Goal: Information Seeking & Learning: Learn about a topic

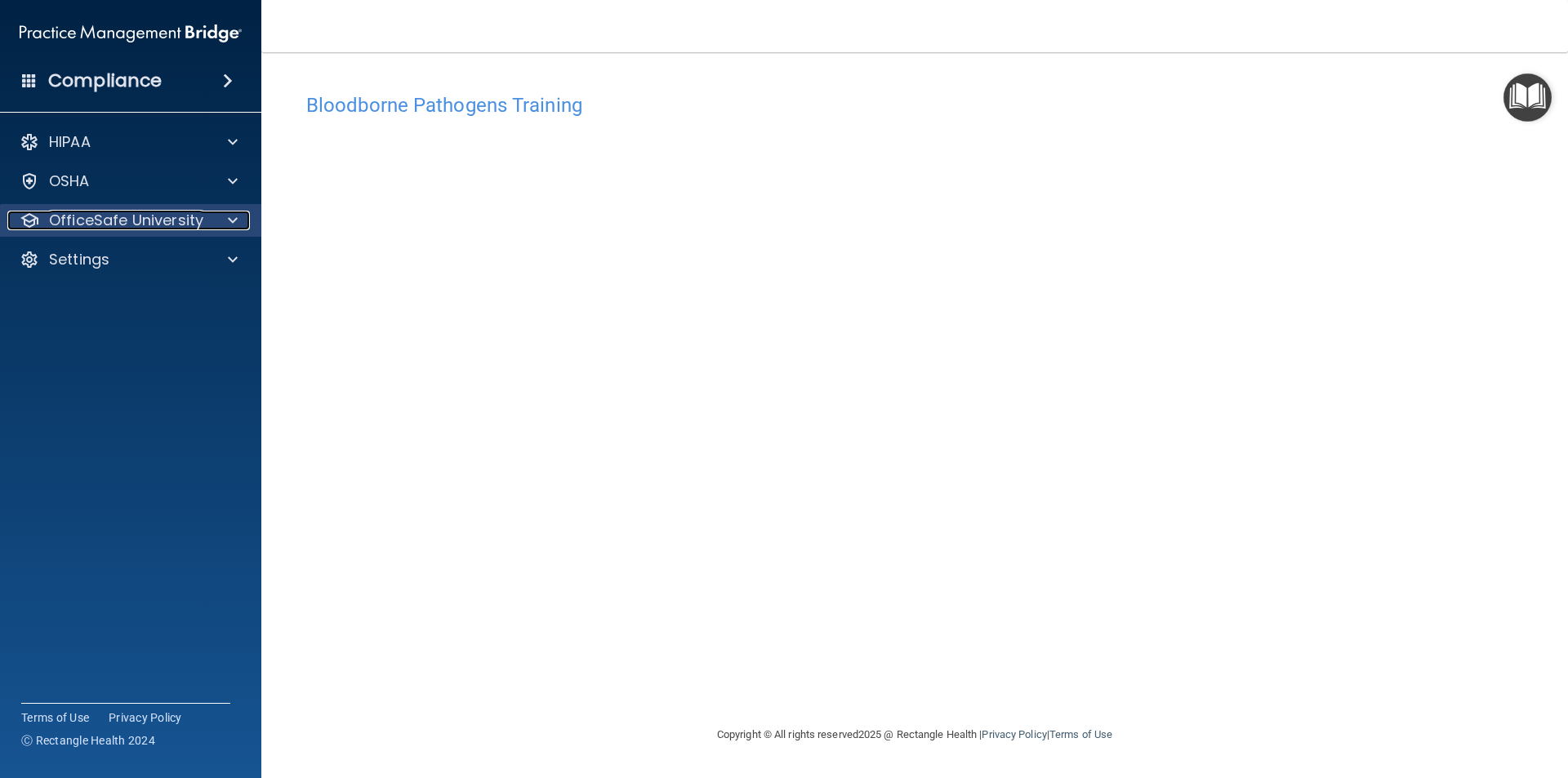
click at [154, 224] on p "OfficeSafe University" at bounding box center [126, 220] width 154 height 20
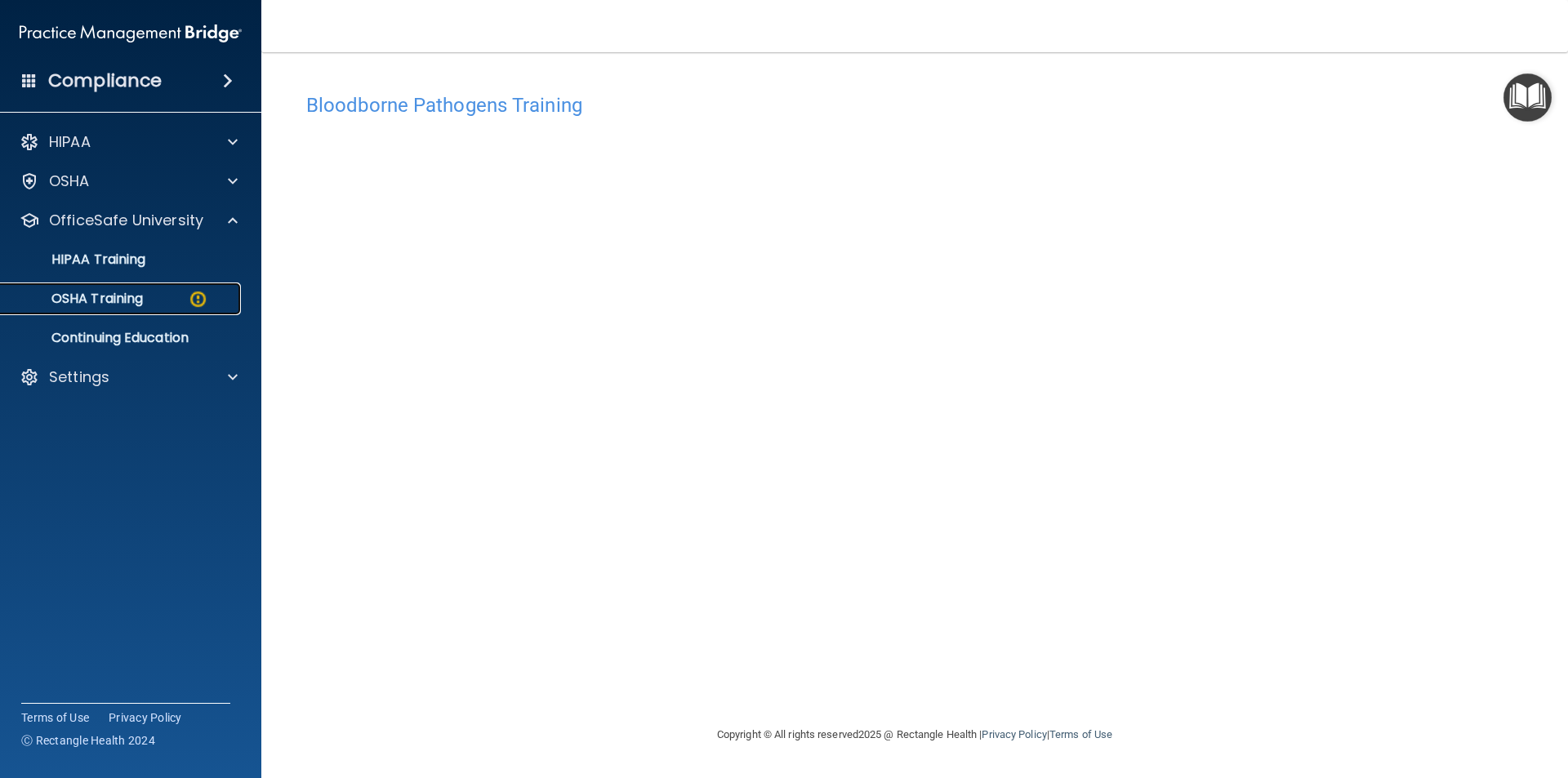
click at [138, 288] on link "OSHA Training" at bounding box center [112, 298] width 257 height 32
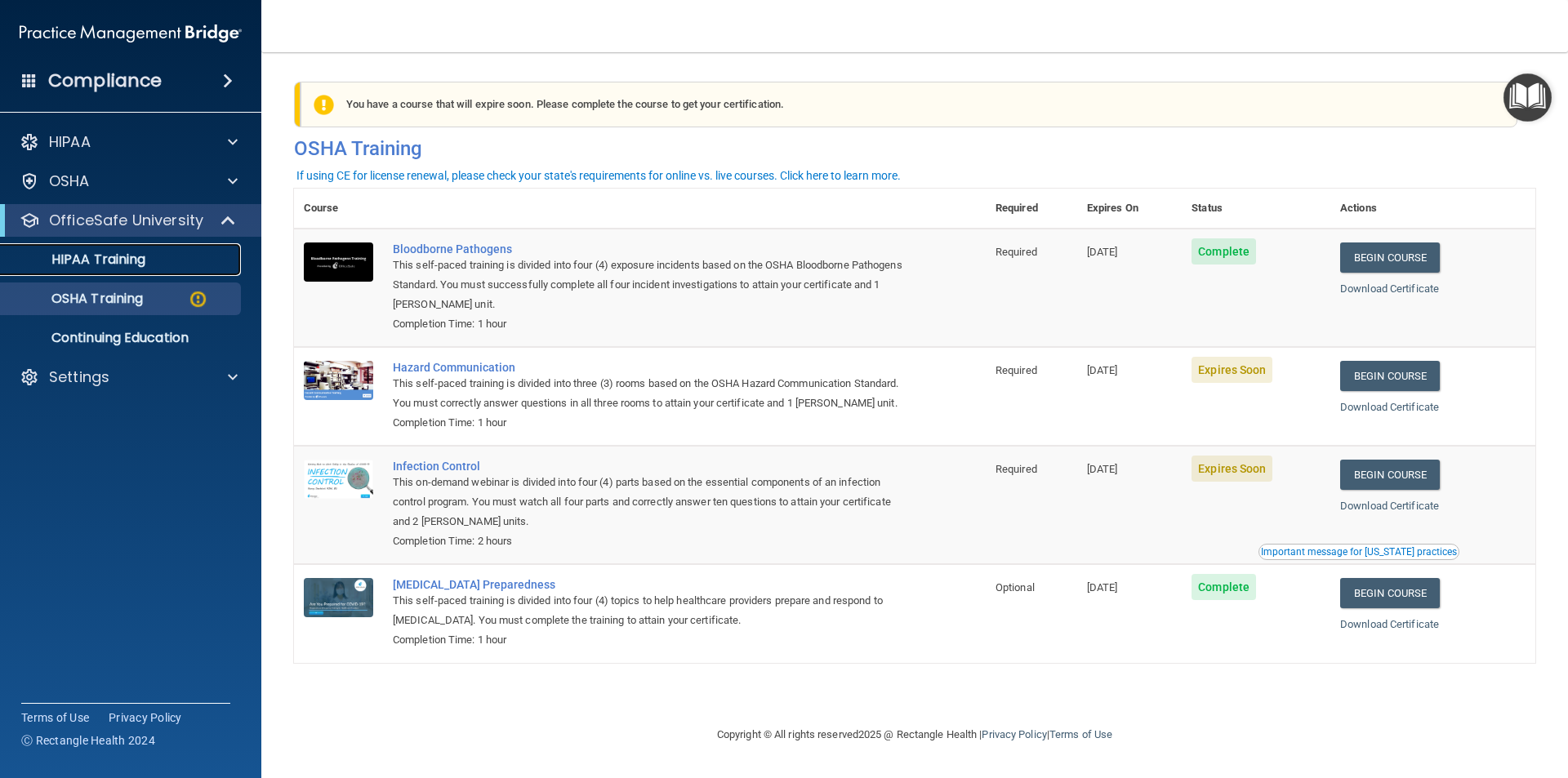
click at [121, 249] on link "HIPAA Training" at bounding box center [112, 260] width 257 height 32
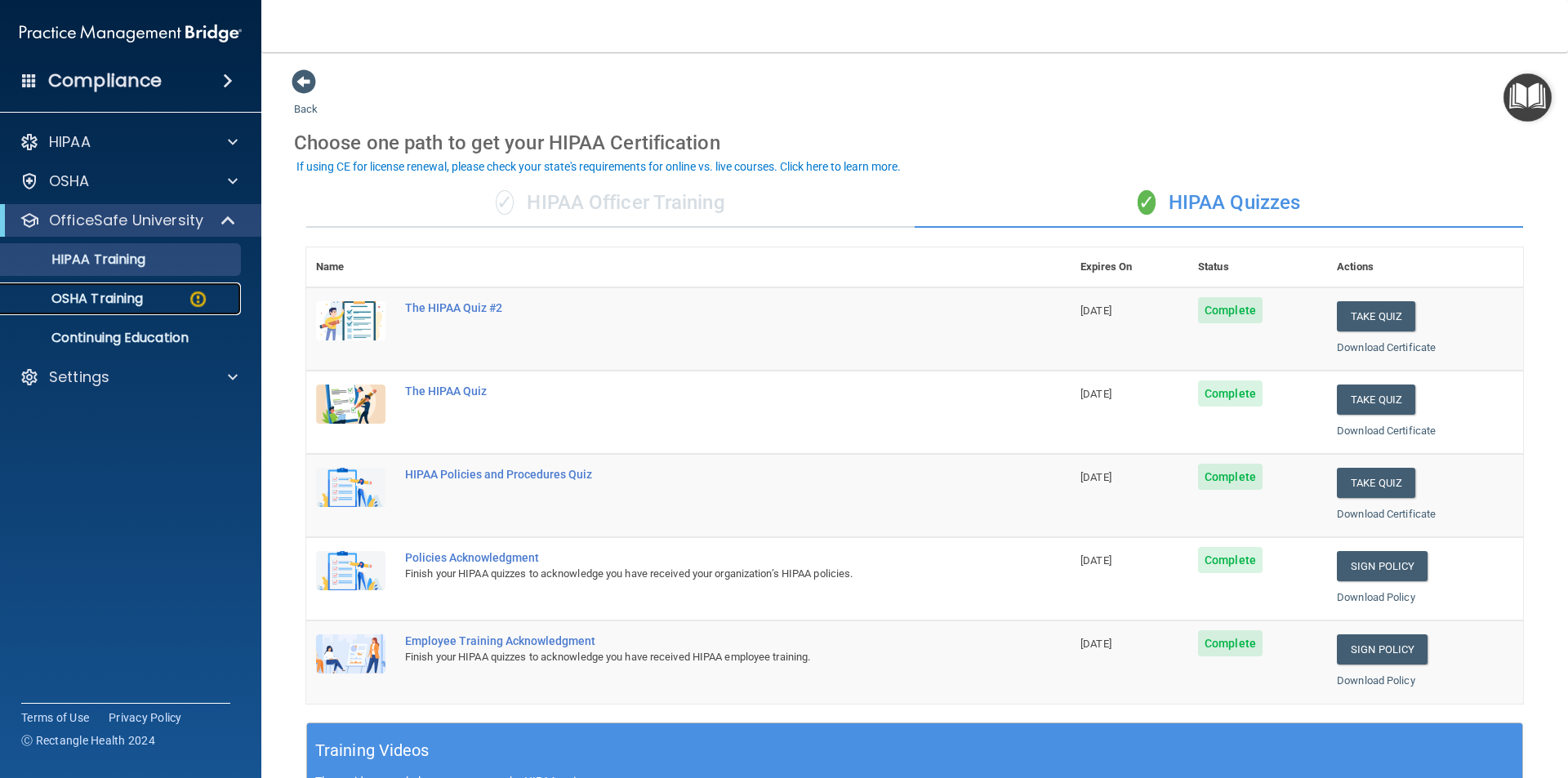
click at [133, 306] on p "OSHA Training" at bounding box center [76, 298] width 133 height 16
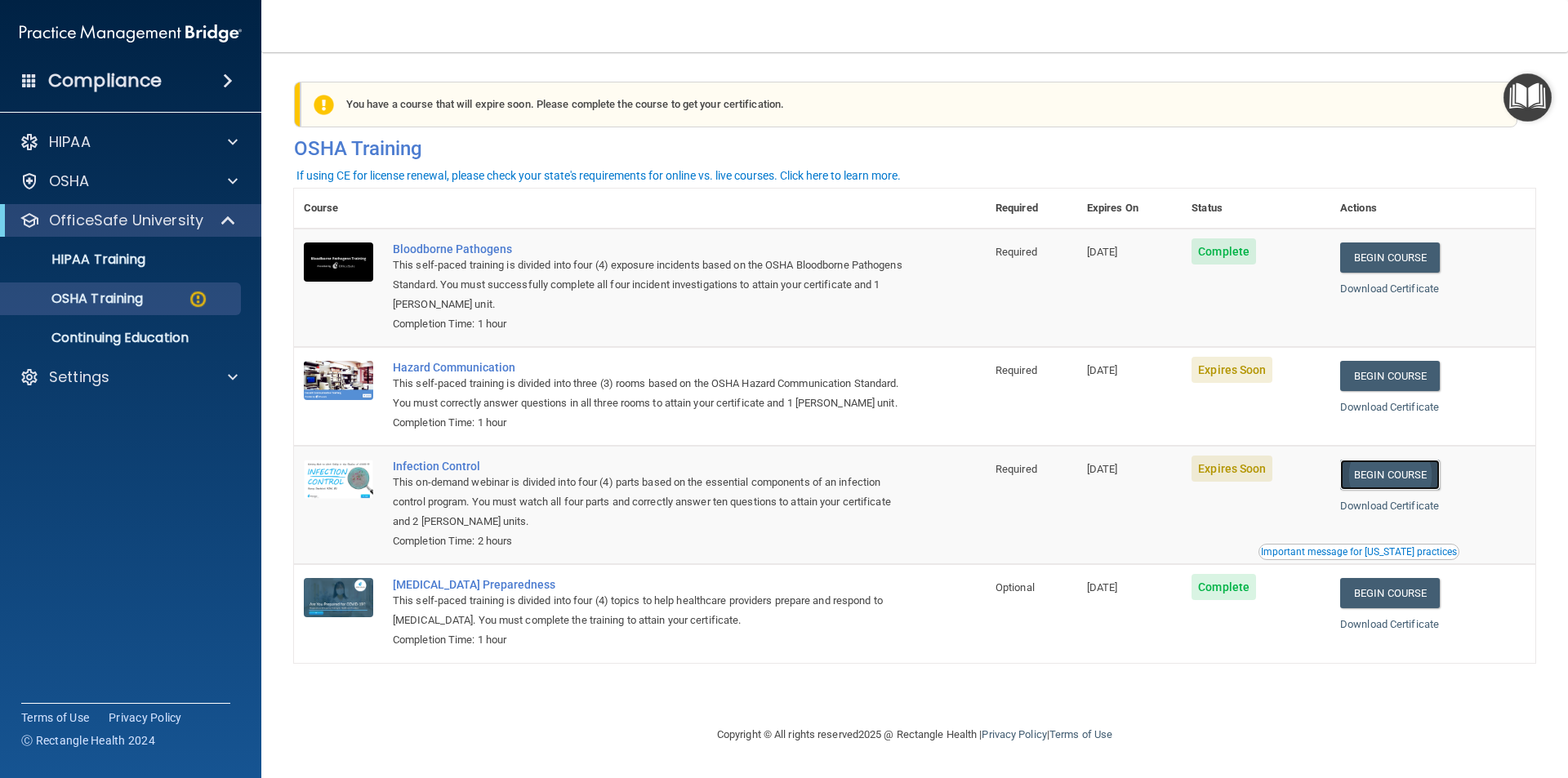
click at [1382, 490] on link "Begin Course" at bounding box center [1390, 474] width 100 height 30
click at [122, 298] on p "OSHA Training" at bounding box center [76, 298] width 133 height 16
click at [113, 310] on link "OSHA Training" at bounding box center [112, 298] width 257 height 32
click at [109, 339] on p "Continuing Education" at bounding box center [121, 338] width 223 height 16
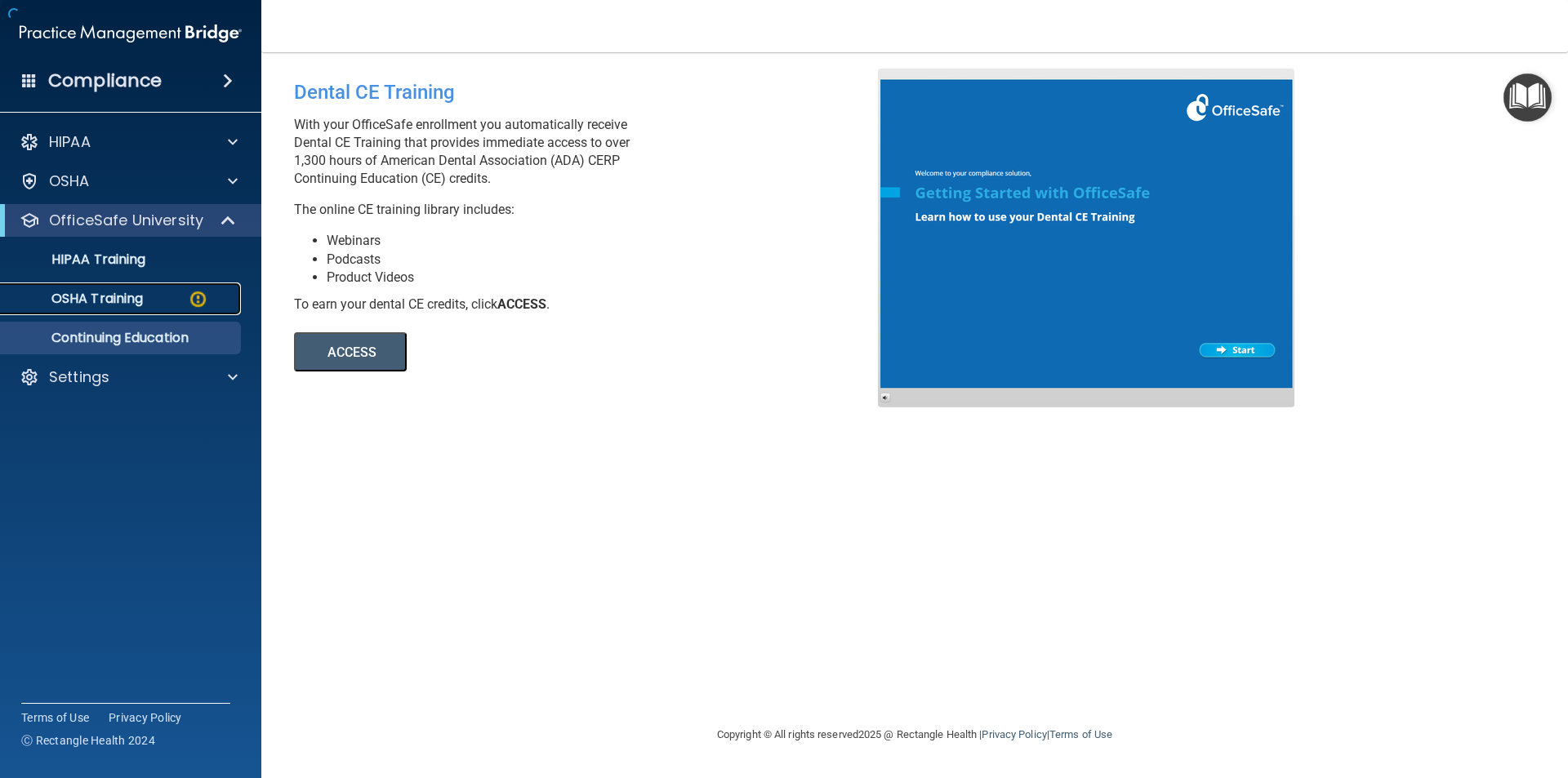
click at [114, 300] on p "OSHA Training" at bounding box center [76, 298] width 133 height 16
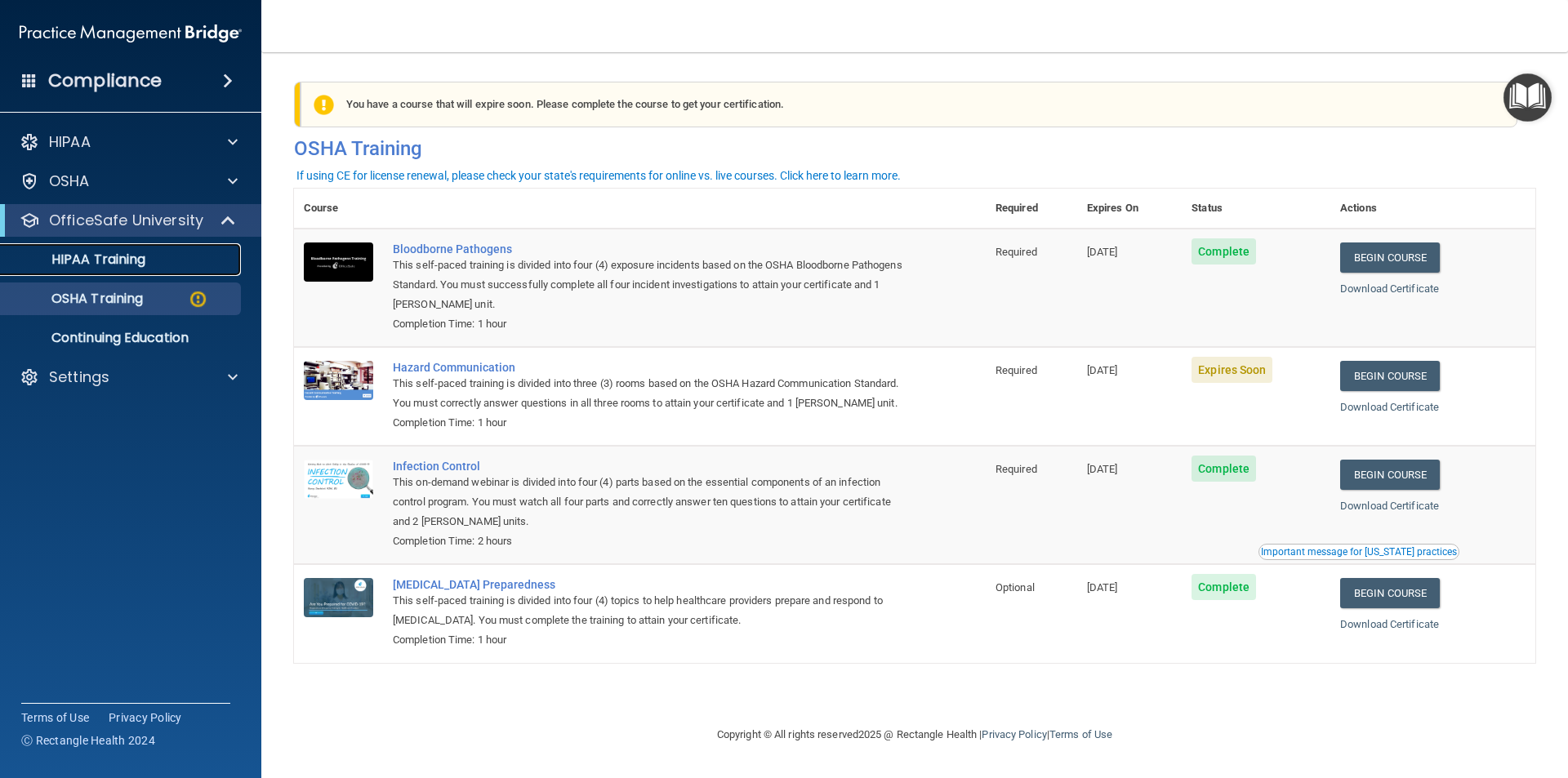
click at [129, 274] on link "HIPAA Training" at bounding box center [112, 260] width 257 height 32
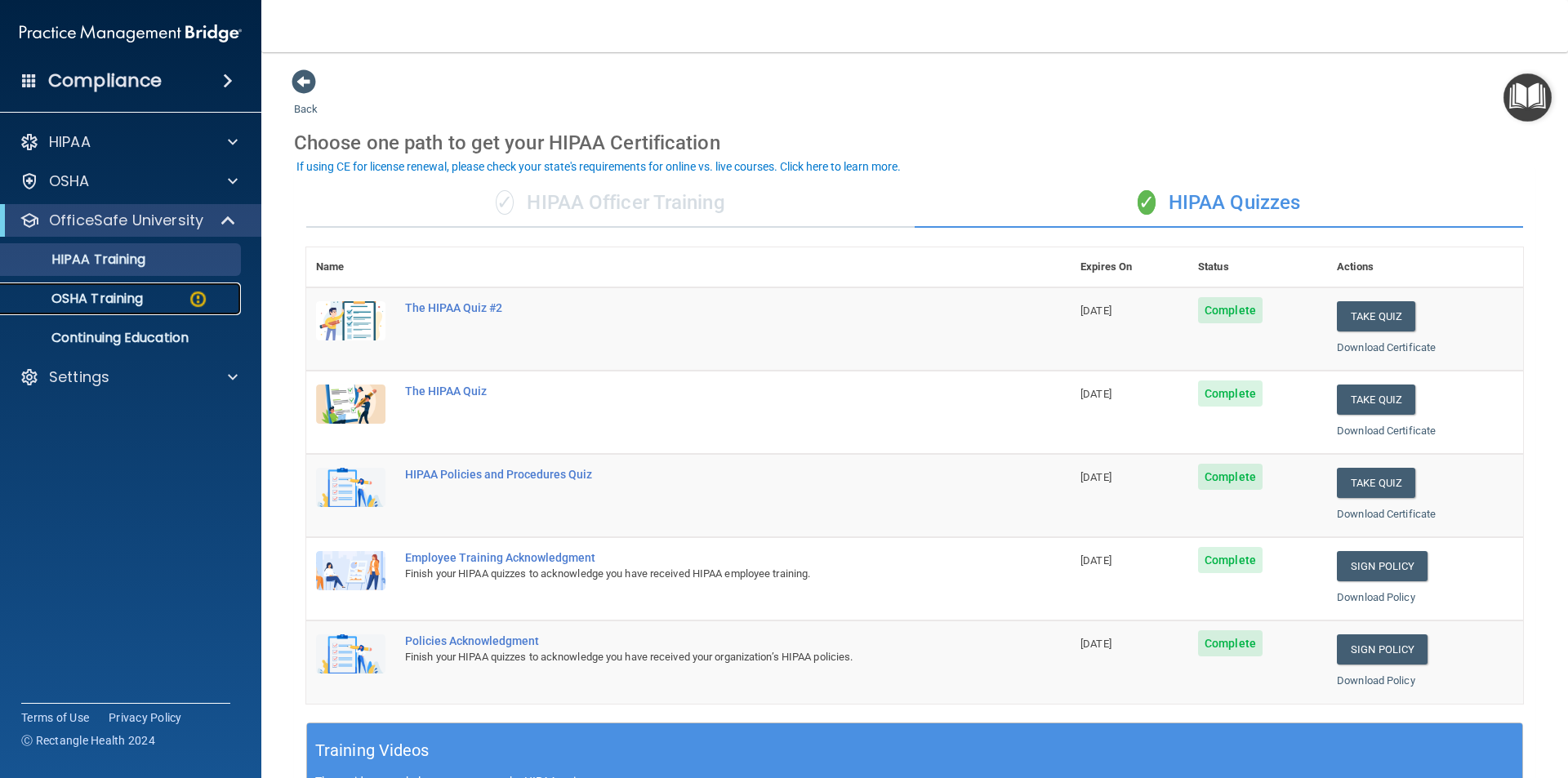
click at [158, 303] on div "OSHA Training" at bounding box center [121, 298] width 223 height 16
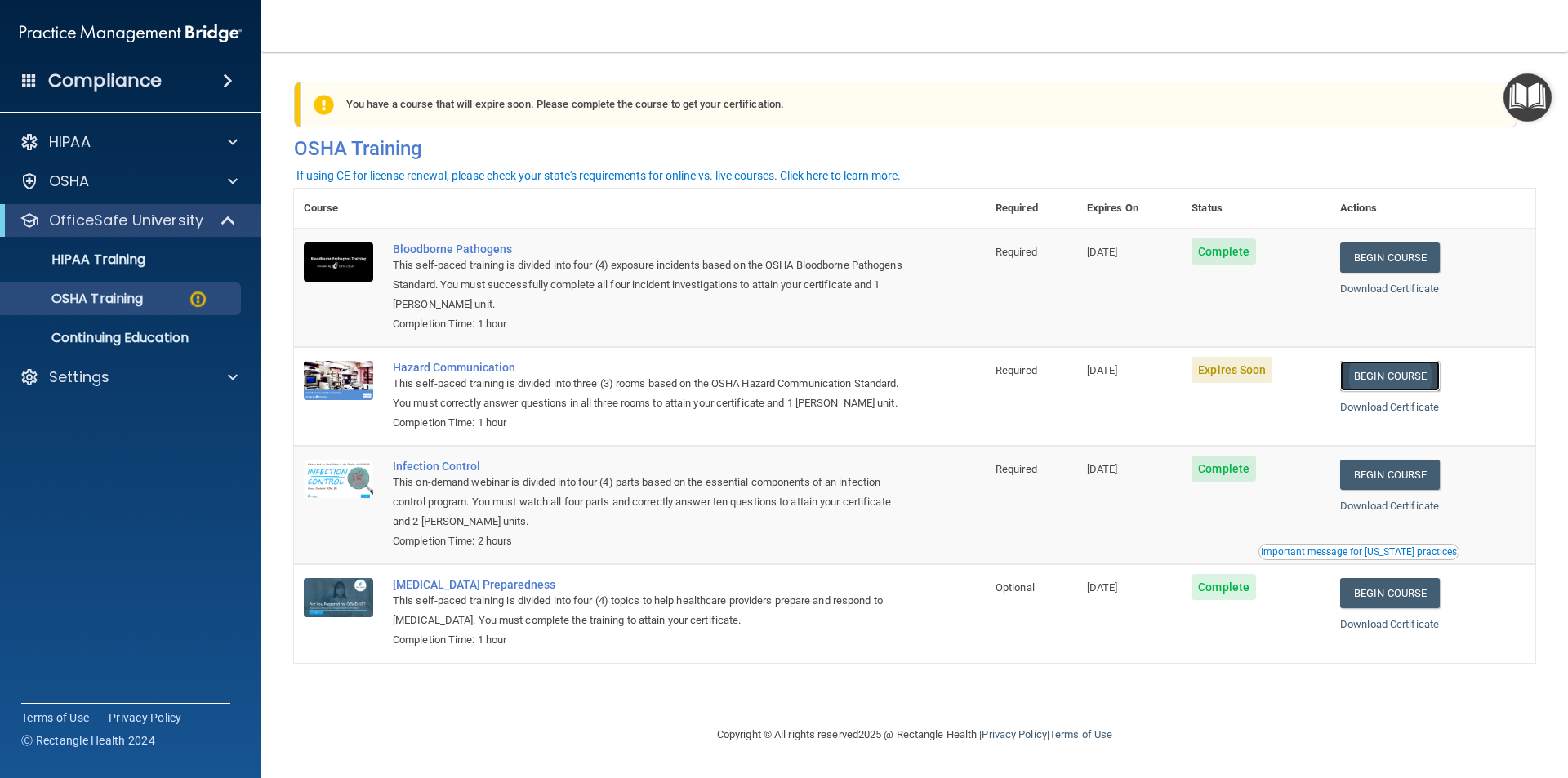
click at [1389, 376] on link "Begin Course" at bounding box center [1390, 375] width 100 height 30
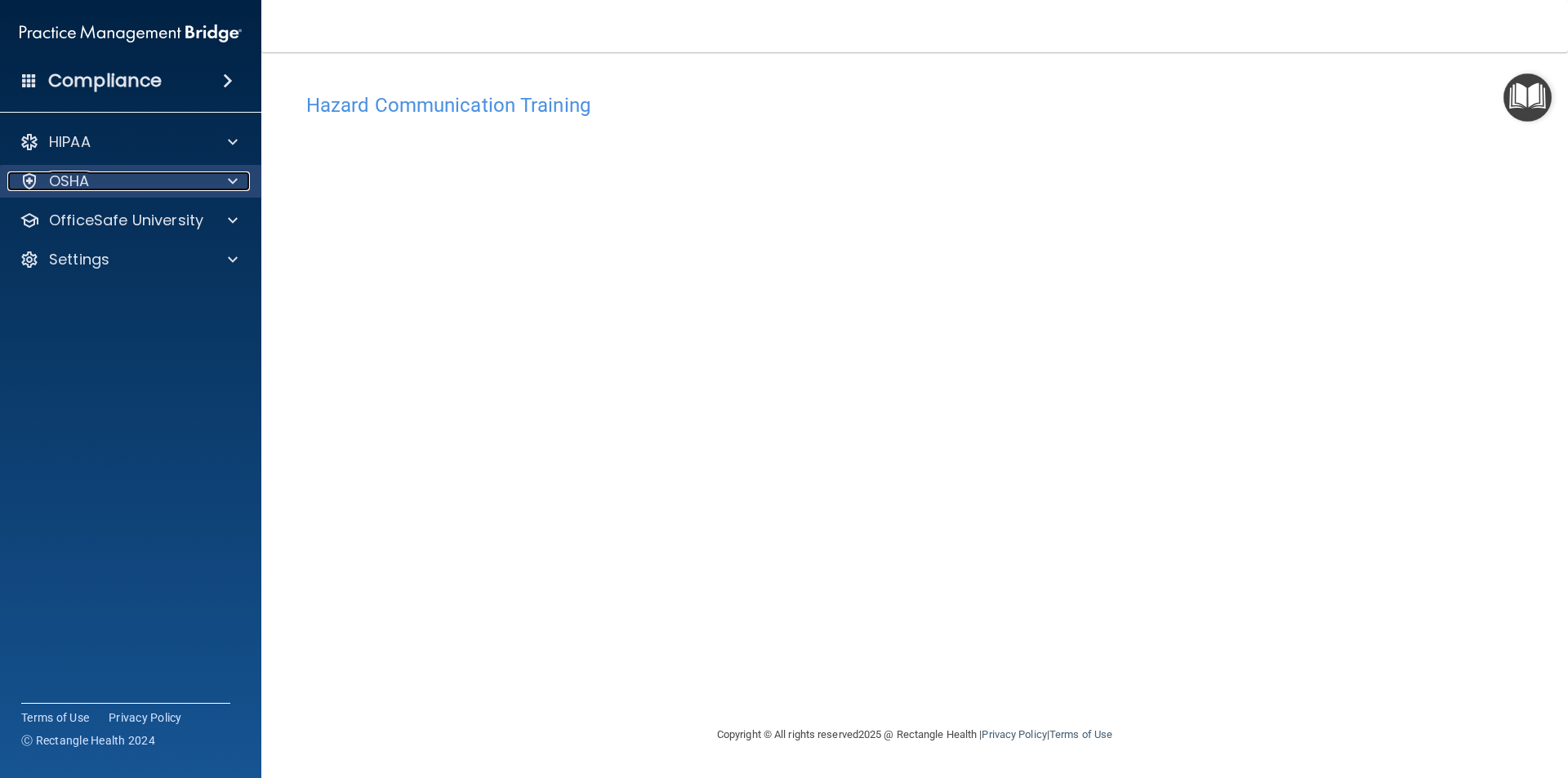
click at [124, 181] on div "OSHA" at bounding box center [109, 181] width 203 height 20
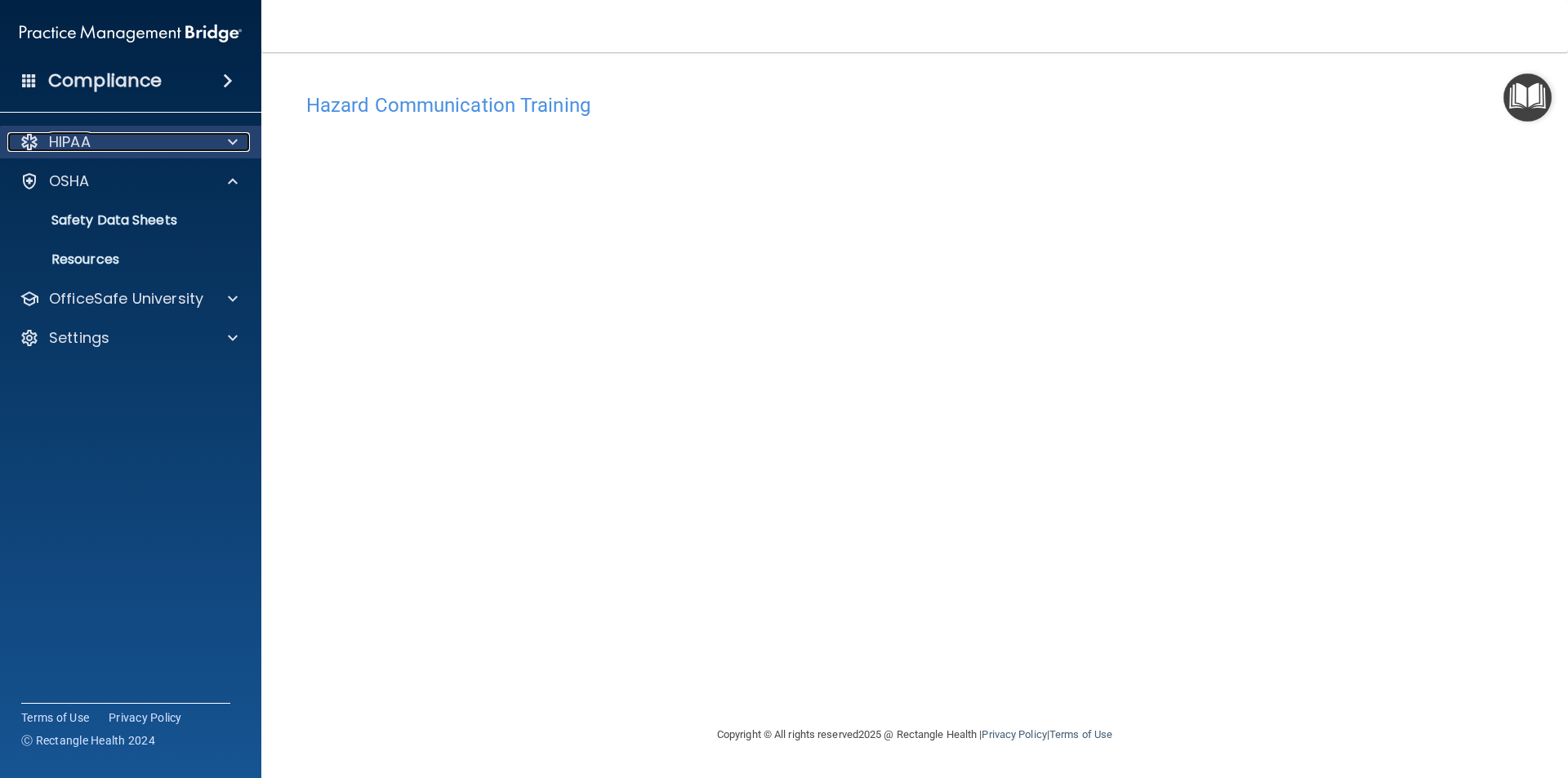
click at [160, 150] on div "HIPAA" at bounding box center [109, 142] width 203 height 20
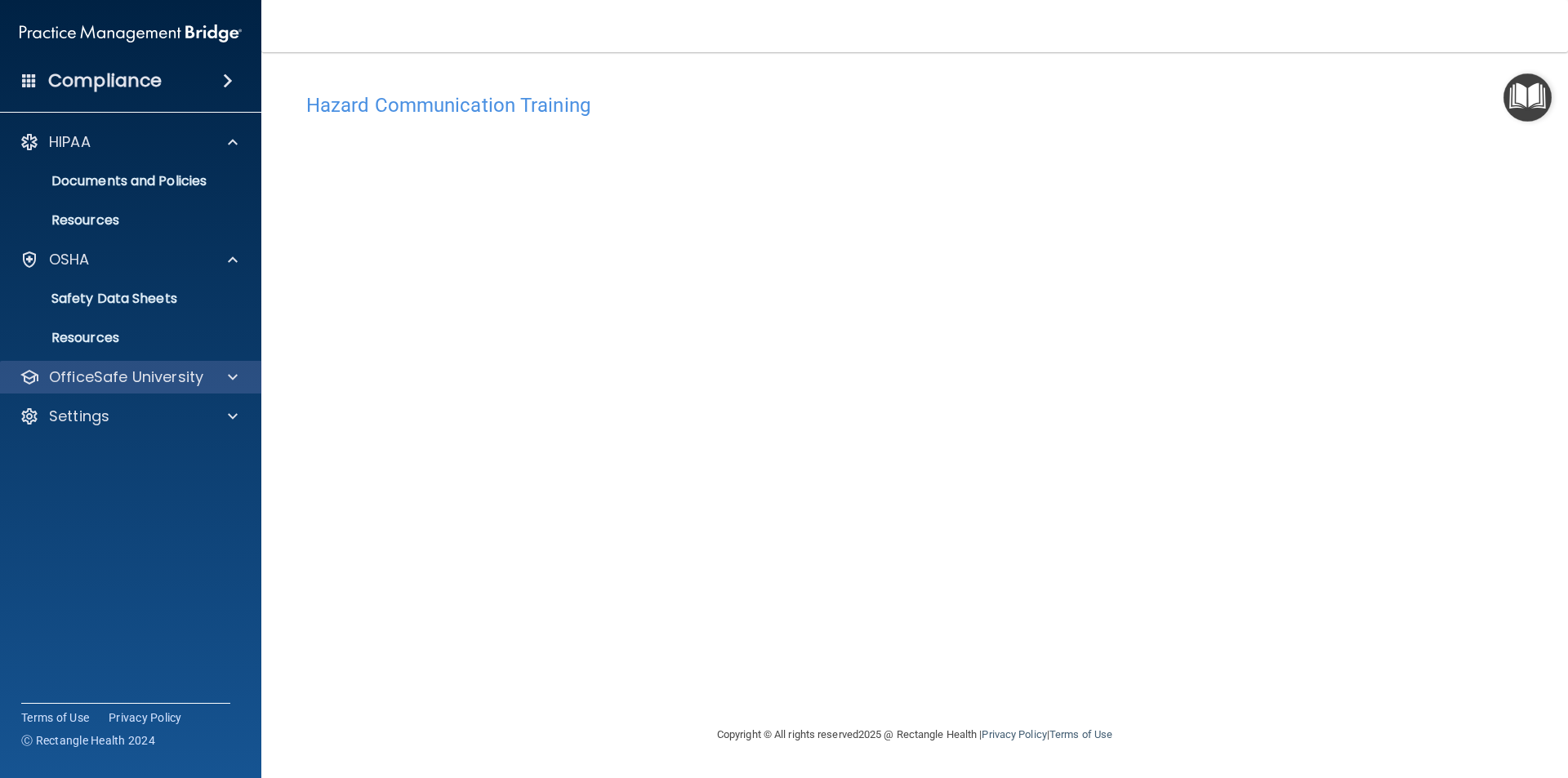
click at [144, 362] on div "OfficeSafe University" at bounding box center [131, 377] width 263 height 32
click at [79, 75] on h4 "Compliance" at bounding box center [104, 80] width 114 height 23
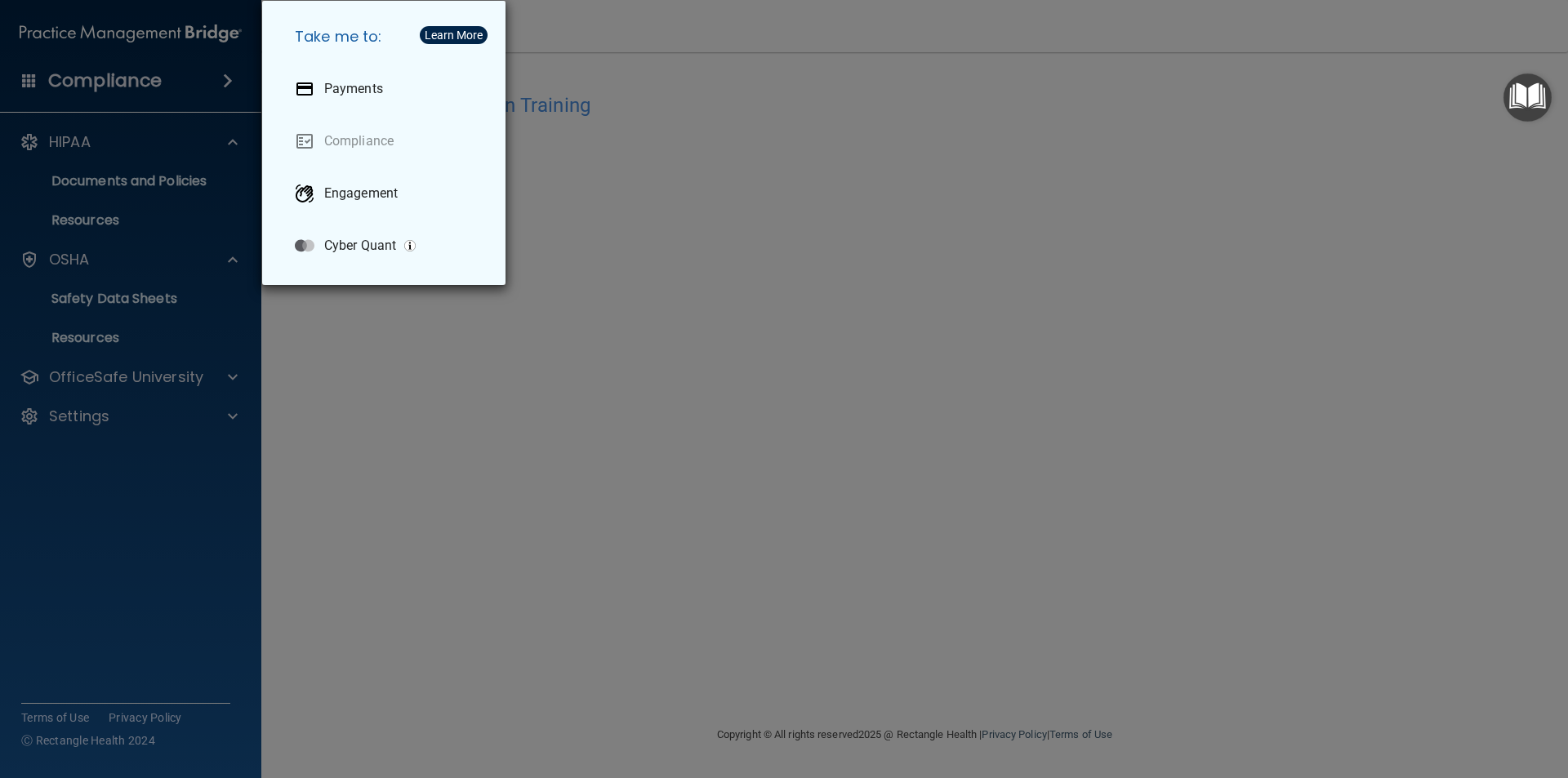
click at [808, 79] on div "Take me to: Payments Compliance Engagement Cyber Quant" at bounding box center [784, 389] width 1568 height 778
